Goal: Book appointment/travel/reservation

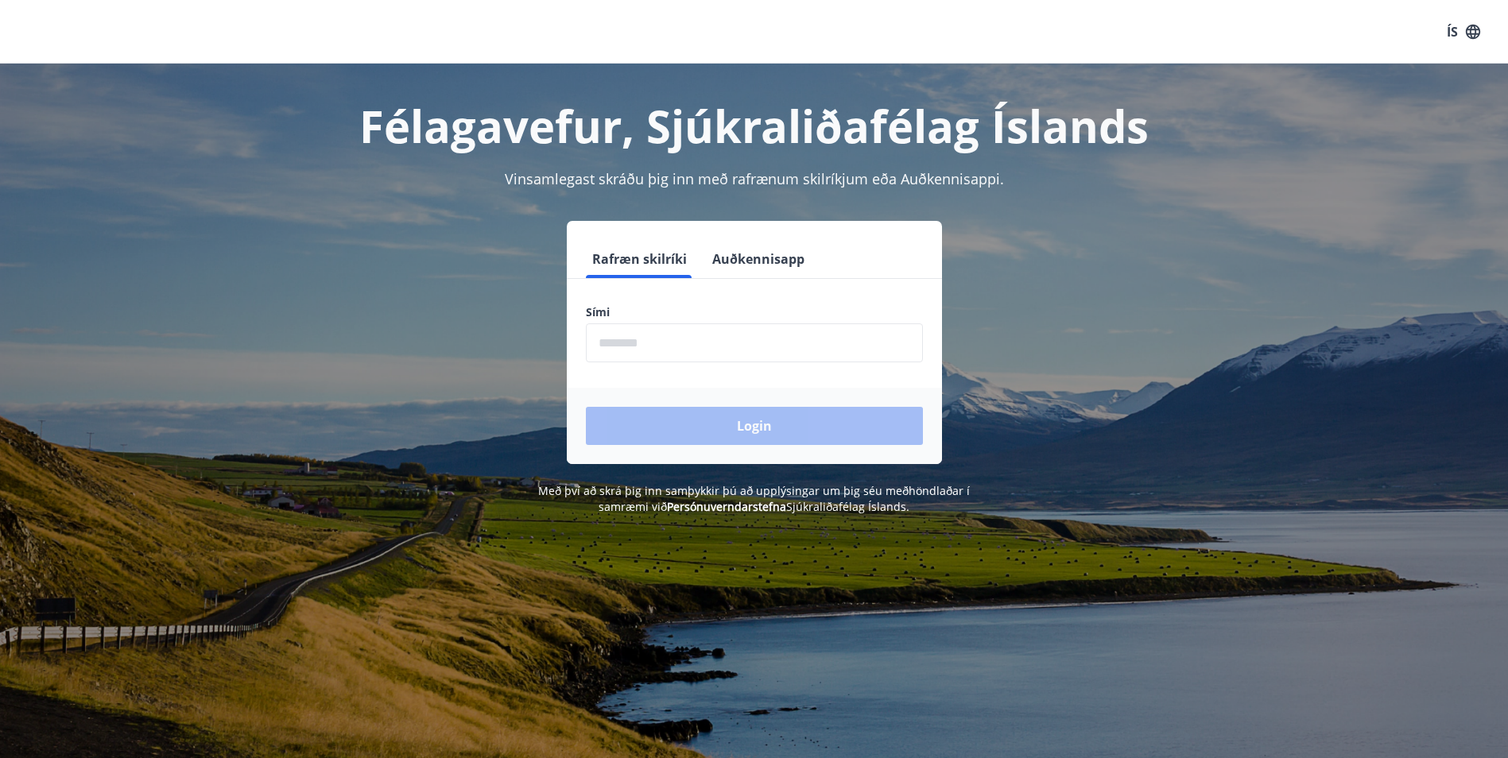
drag, startPoint x: 651, startPoint y: 350, endPoint x: 732, endPoint y: 340, distance: 81.7
click at [678, 346] on input "phone" at bounding box center [754, 342] width 337 height 39
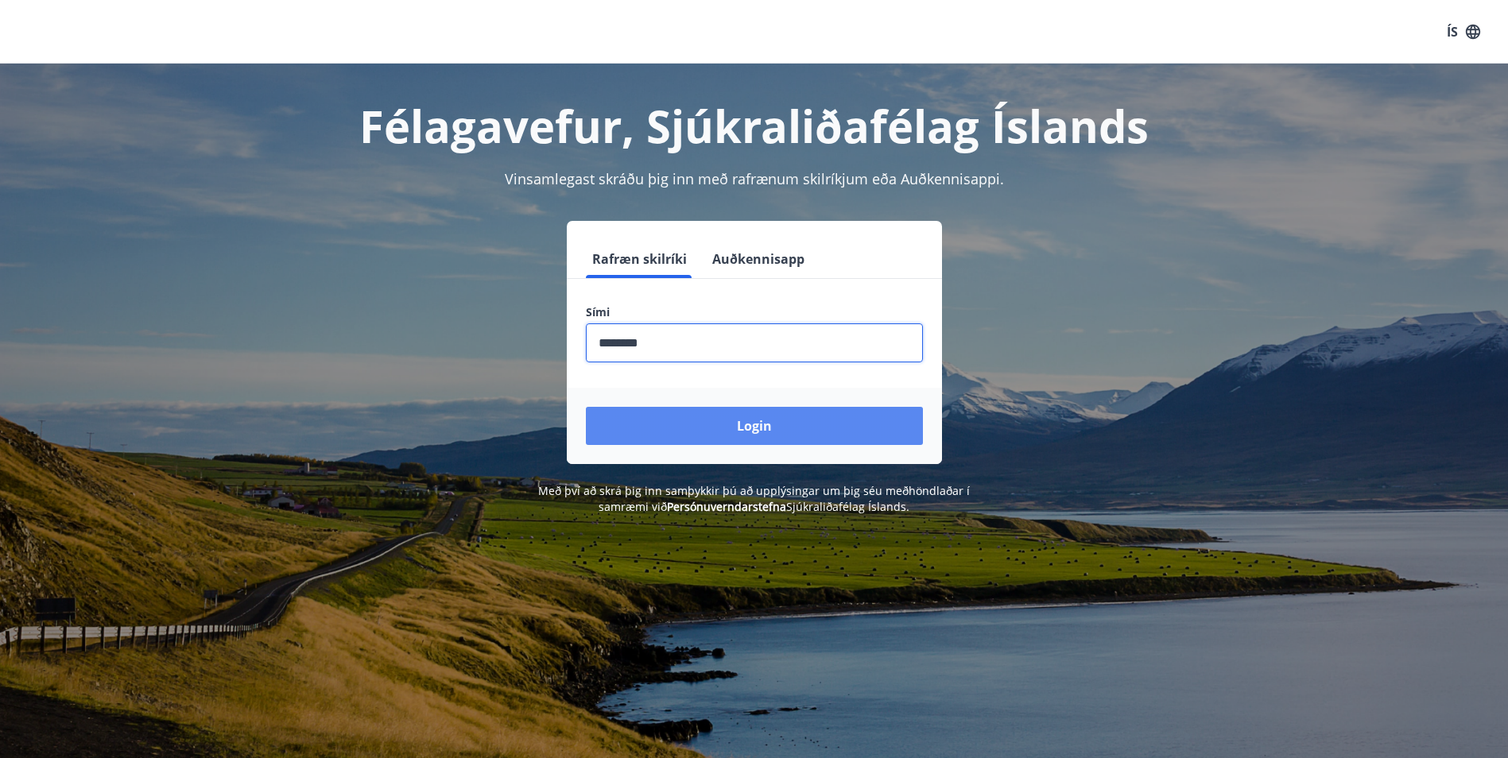
type input "********"
click at [750, 428] on button "Login" at bounding box center [754, 426] width 337 height 38
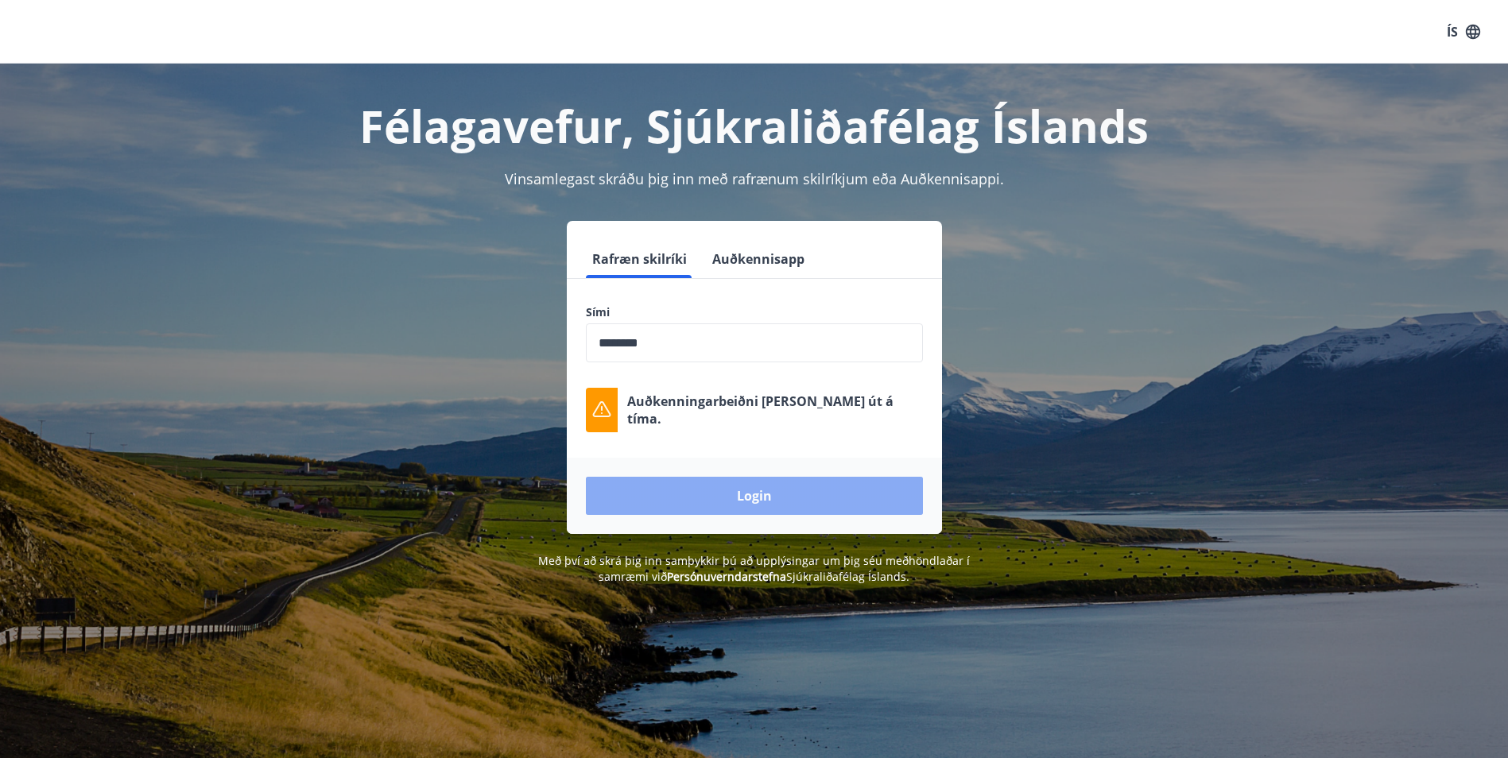
click at [776, 495] on button "Login" at bounding box center [754, 496] width 337 height 38
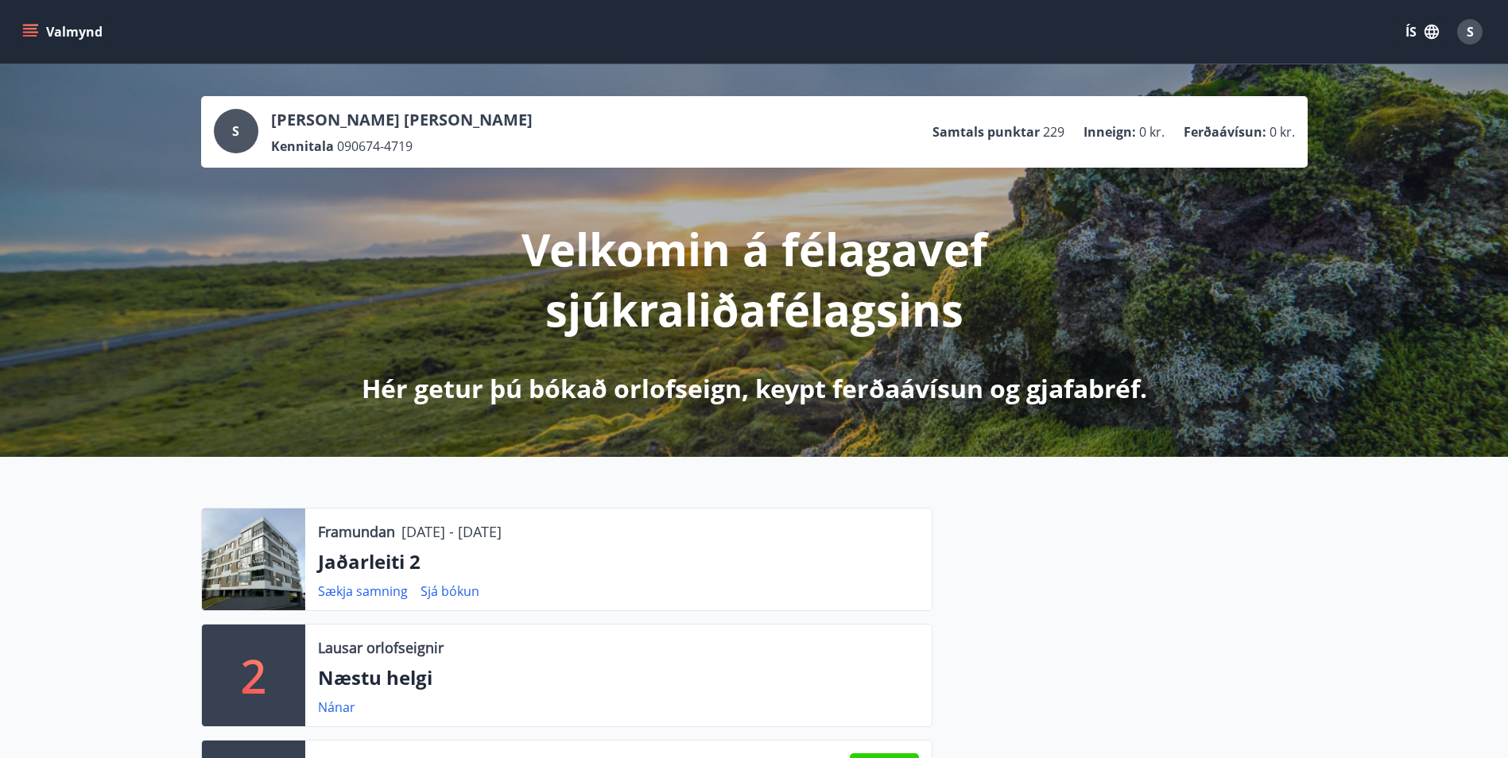
click at [43, 25] on button "Valmynd" at bounding box center [64, 31] width 90 height 29
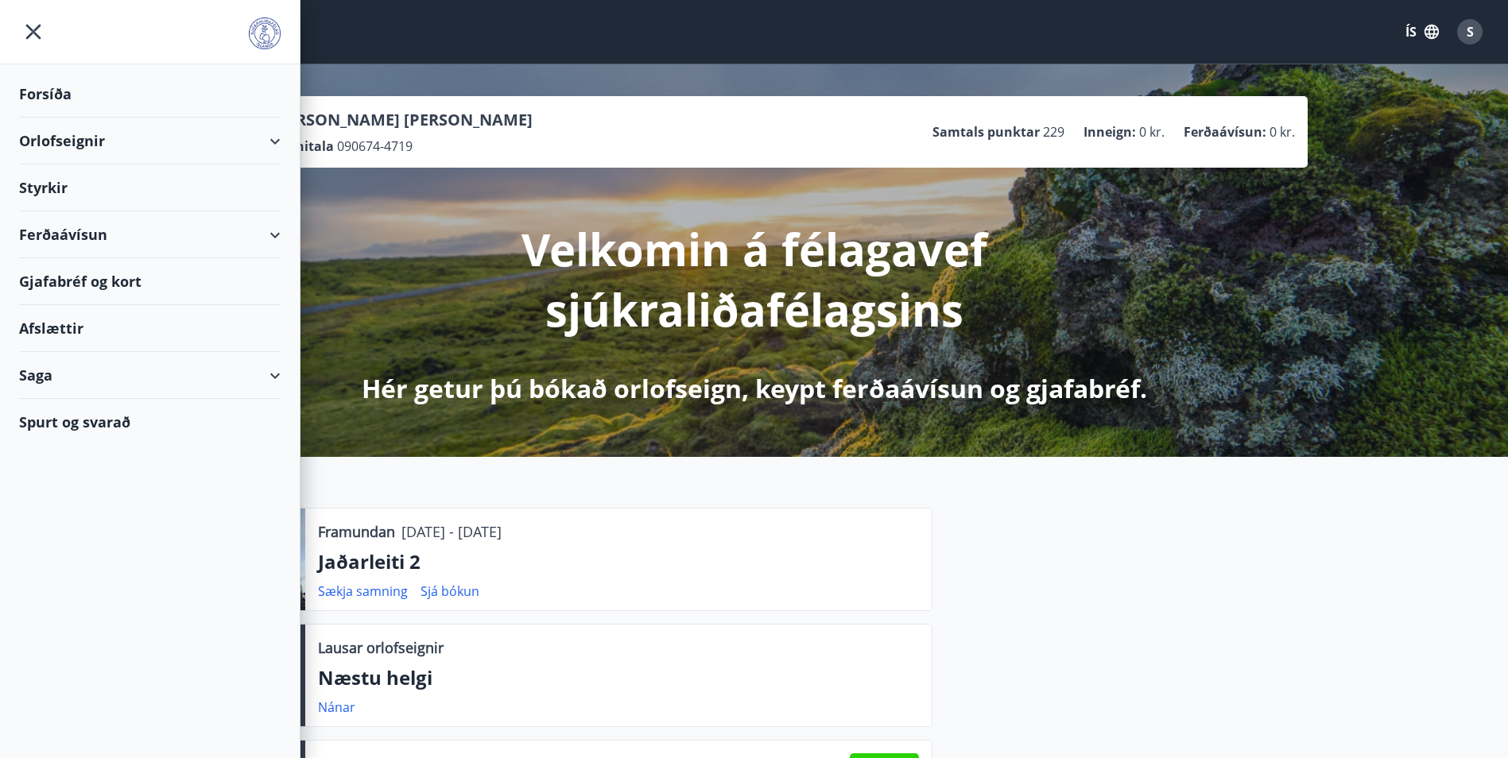
click at [268, 138] on div "Orlofseignir" at bounding box center [149, 141] width 261 height 47
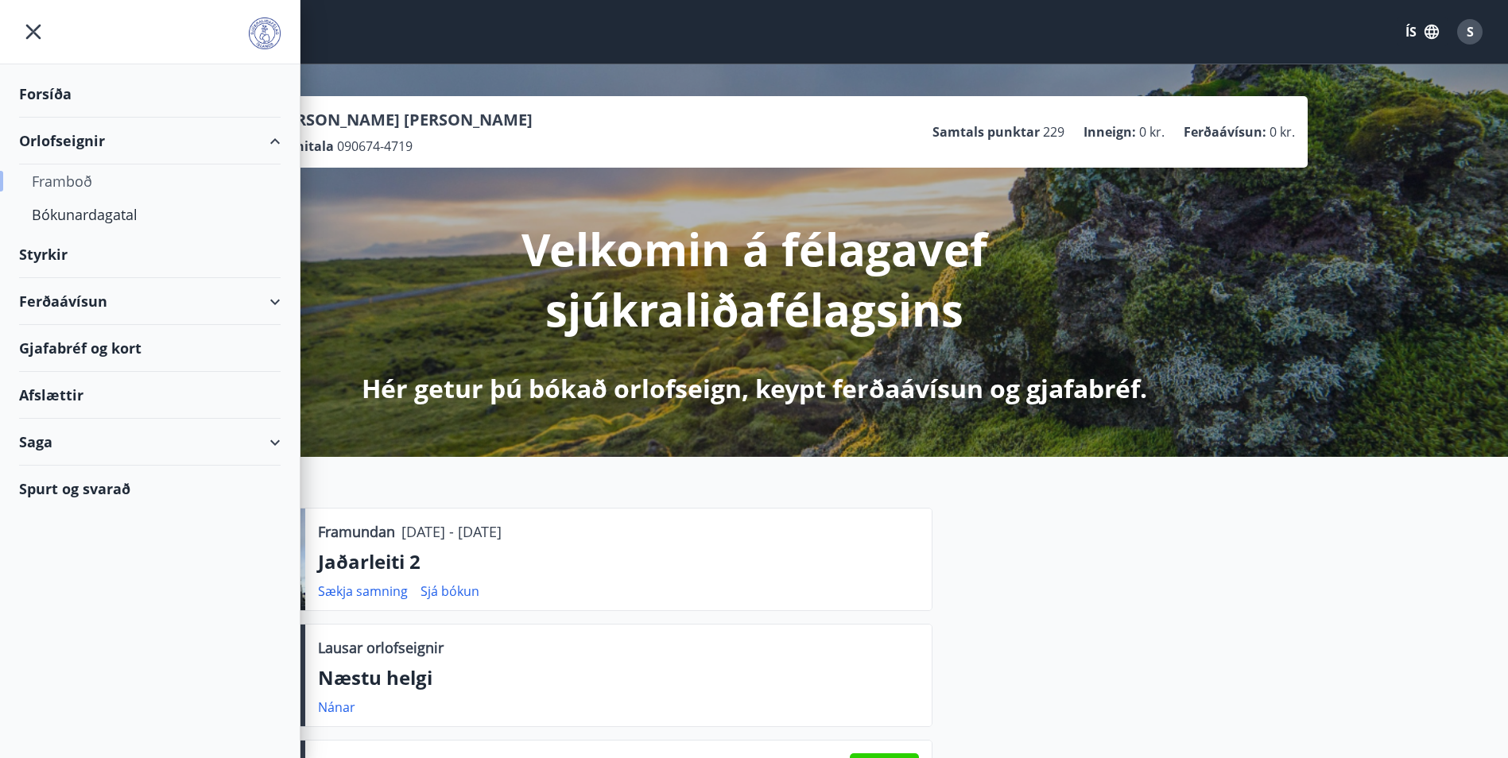
click at [71, 174] on div "Framboð" at bounding box center [150, 181] width 236 height 33
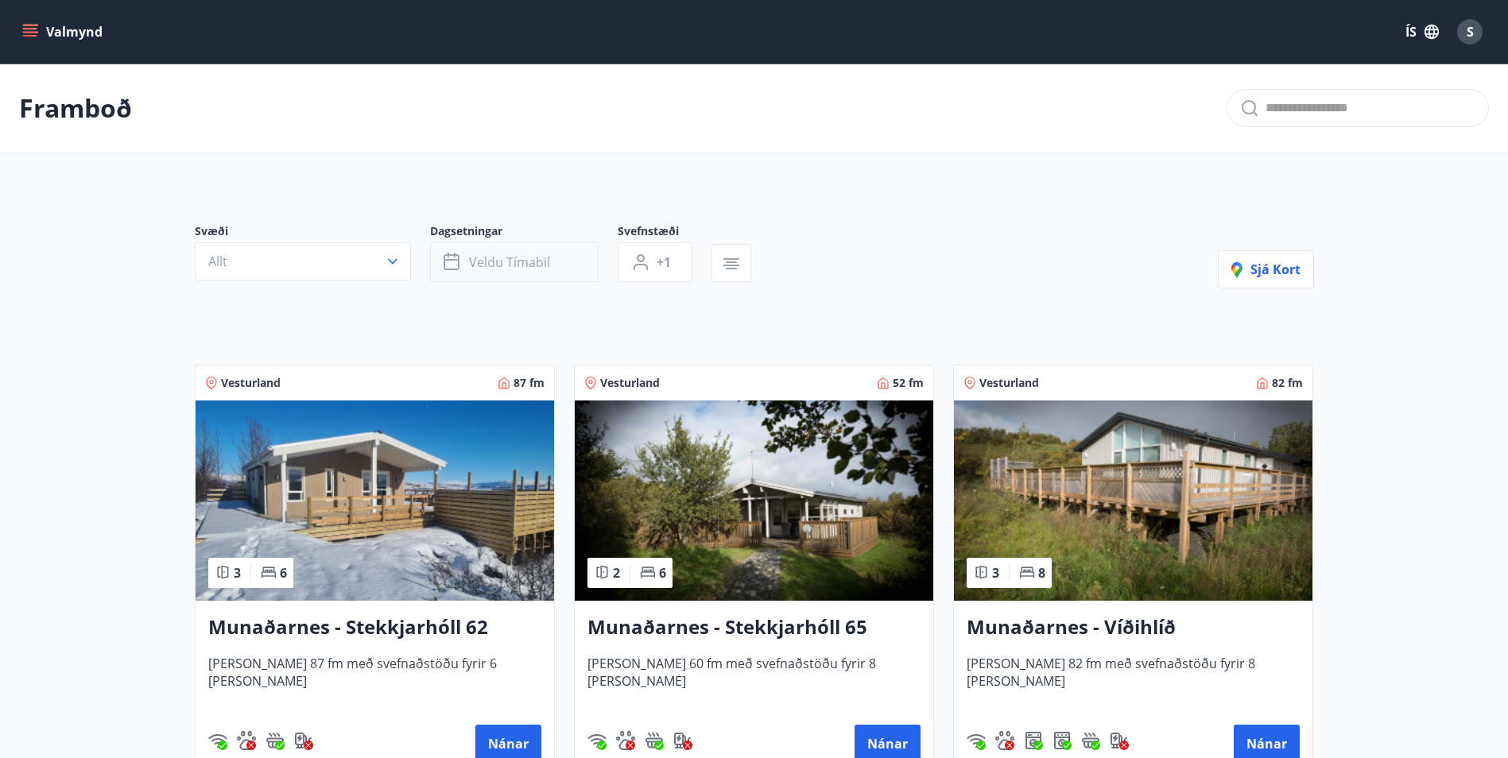
click at [550, 261] on button "Veldu tímabil" at bounding box center [514, 262] width 168 height 40
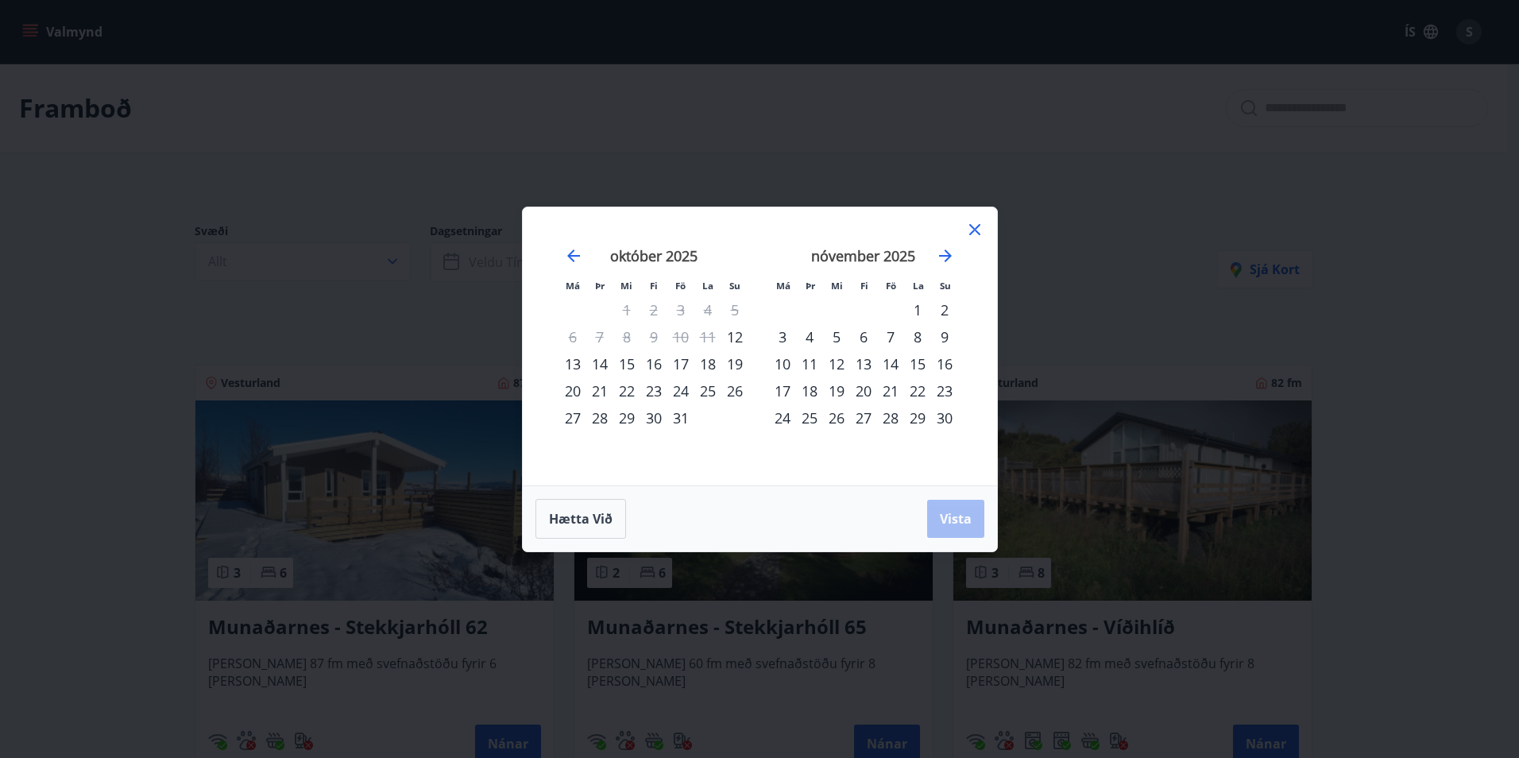
click at [681, 420] on div "31" at bounding box center [681, 418] width 27 height 27
click at [947, 310] on div "2" at bounding box center [944, 309] width 27 height 27
click at [964, 516] on span "Vista" at bounding box center [956, 518] width 32 height 17
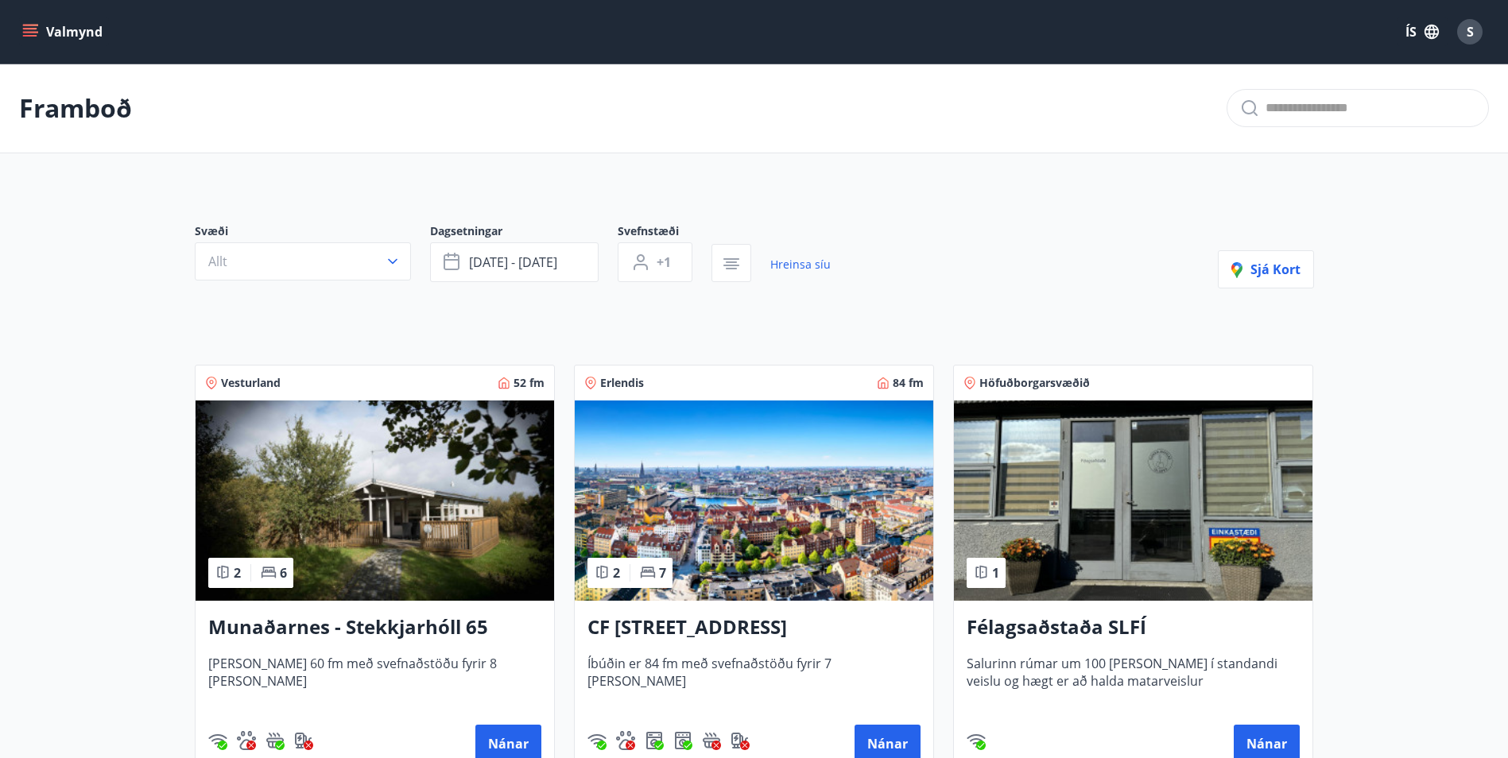
click at [26, 29] on icon "menu" at bounding box center [30, 29] width 14 height 2
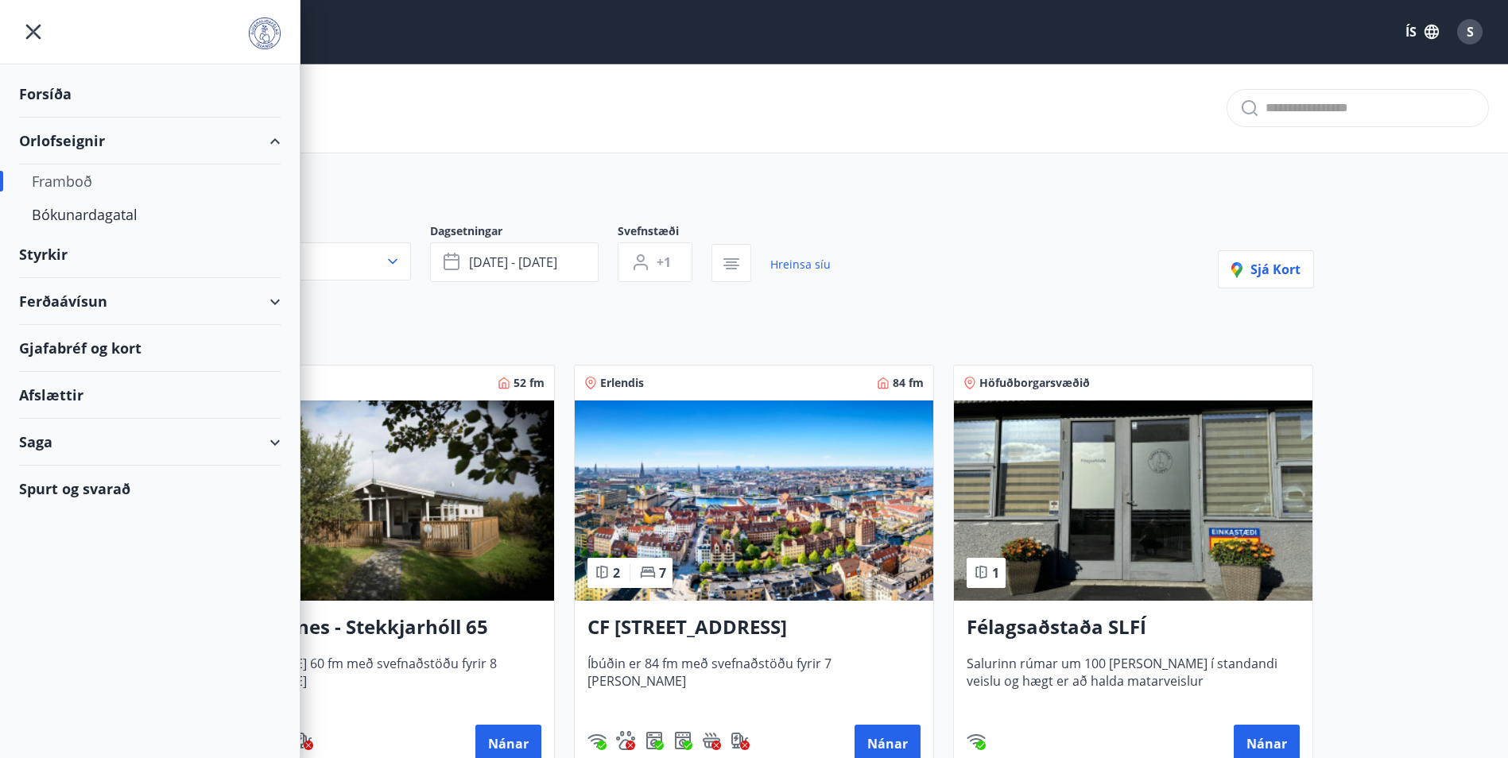
click at [39, 29] on icon "menu" at bounding box center [33, 31] width 29 height 29
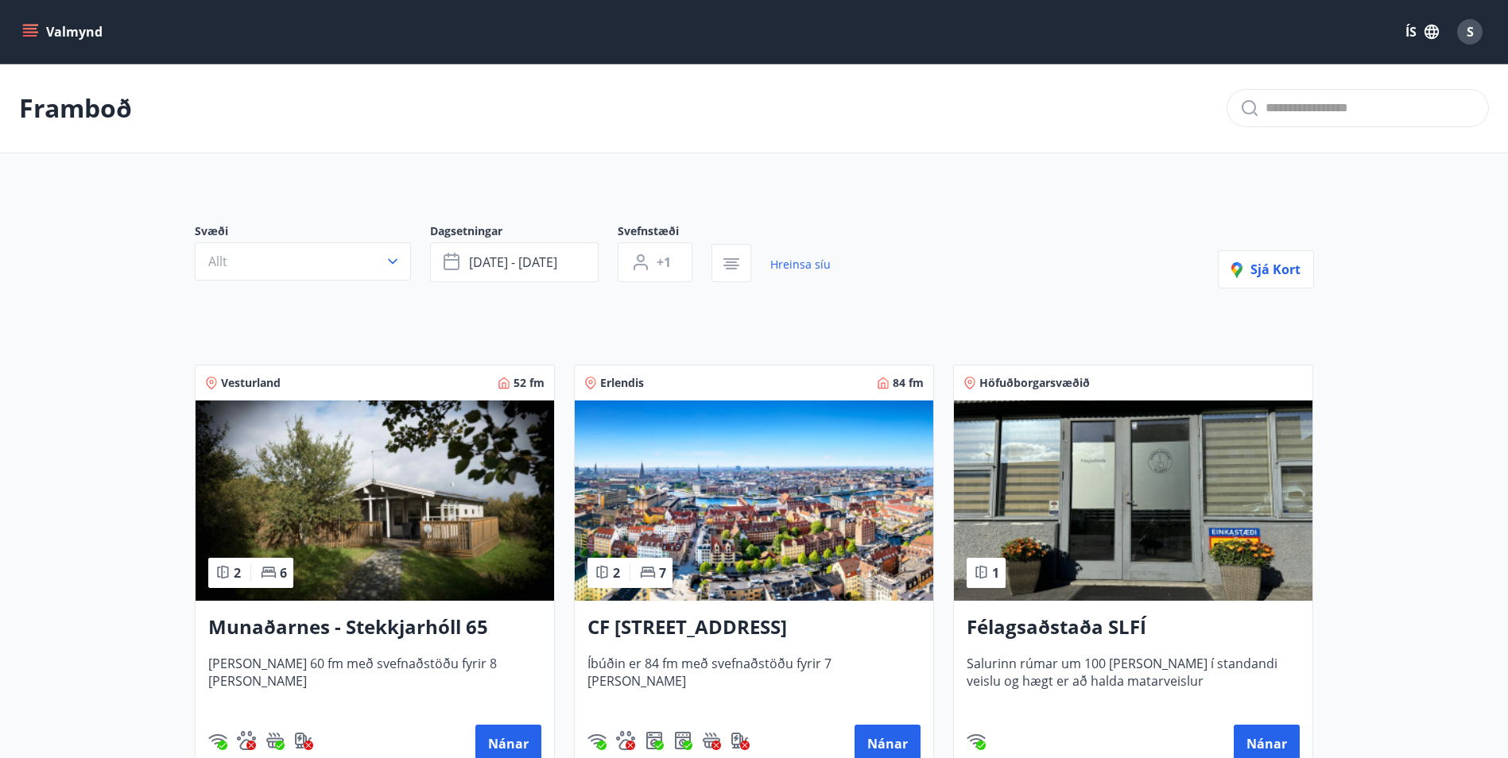
click at [32, 24] on icon "menu" at bounding box center [30, 32] width 16 height 16
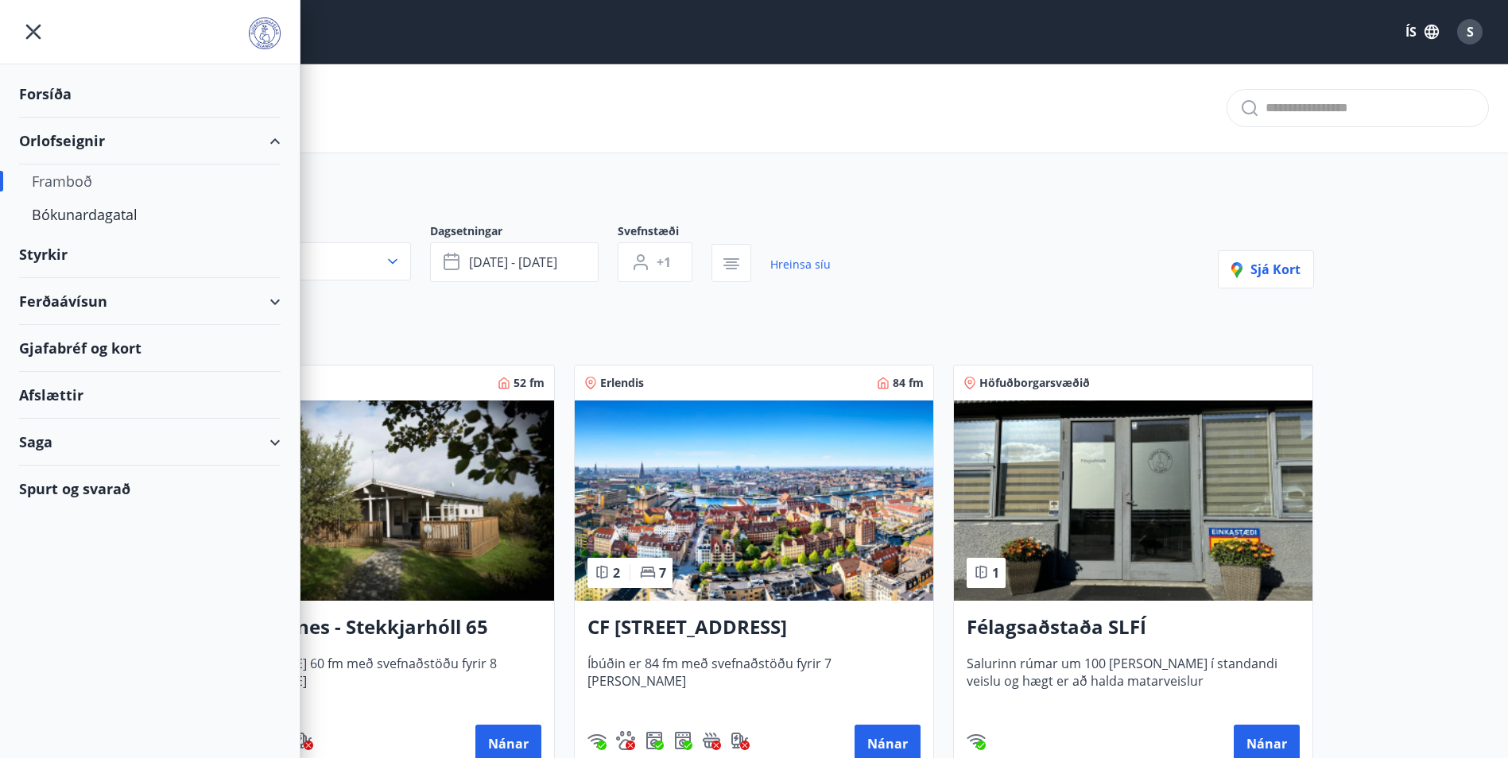
click at [37, 28] on icon "menu" at bounding box center [33, 32] width 15 height 15
